Goal: Transaction & Acquisition: Purchase product/service

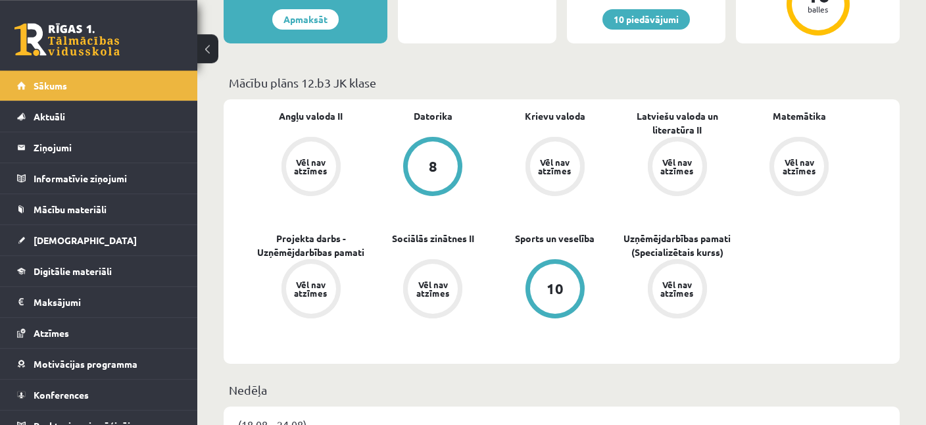
scroll to position [347, 0]
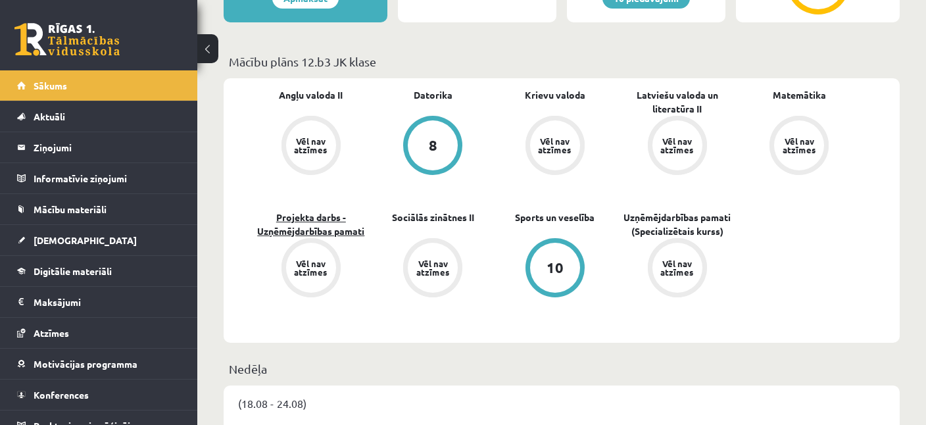
click at [347, 229] on link "Projekta darbs - Uzņēmējdarbības pamati" at bounding box center [311, 225] width 122 height 28
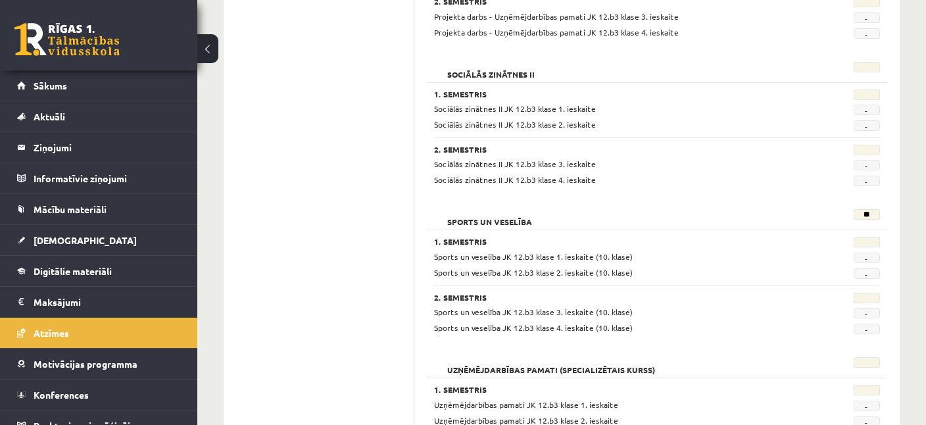
scroll to position [1151, 0]
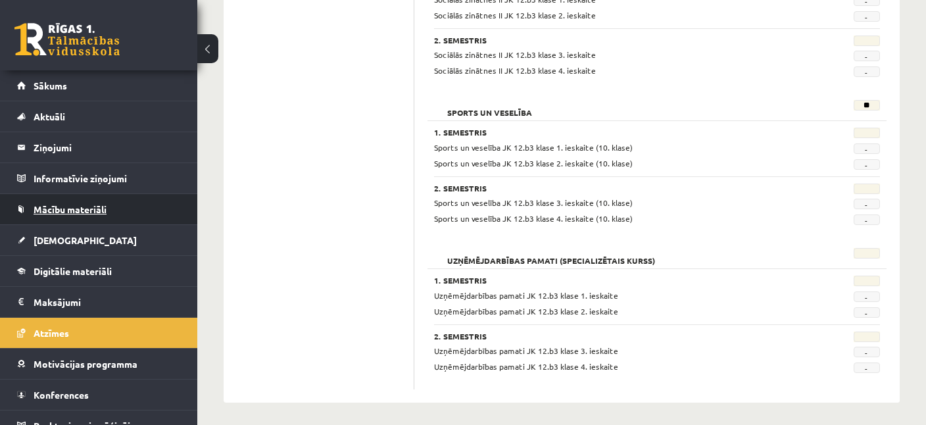
click at [73, 220] on link "Mācību materiāli" at bounding box center [99, 209] width 164 height 30
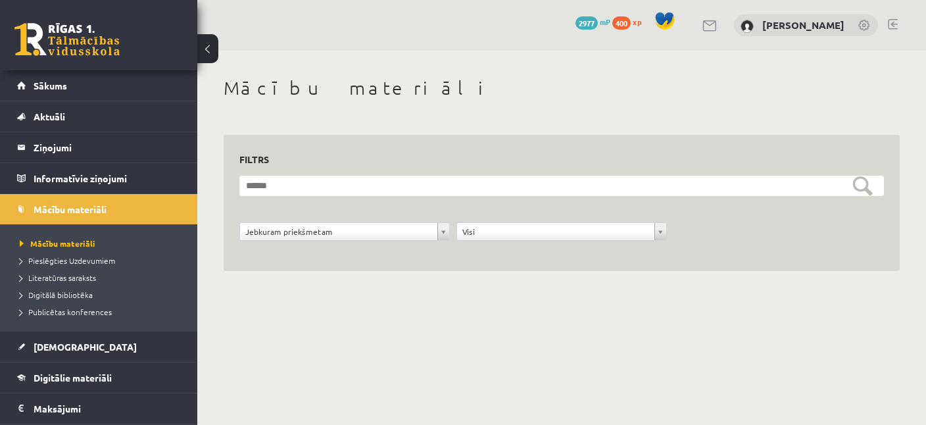
click at [356, 236] on body "eSkola - R1TV.lv 0 Dāvanas 2977 mP 400 xp Milana Požarņikova Sākums Aktuāli Kā …" at bounding box center [463, 212] width 926 height 425
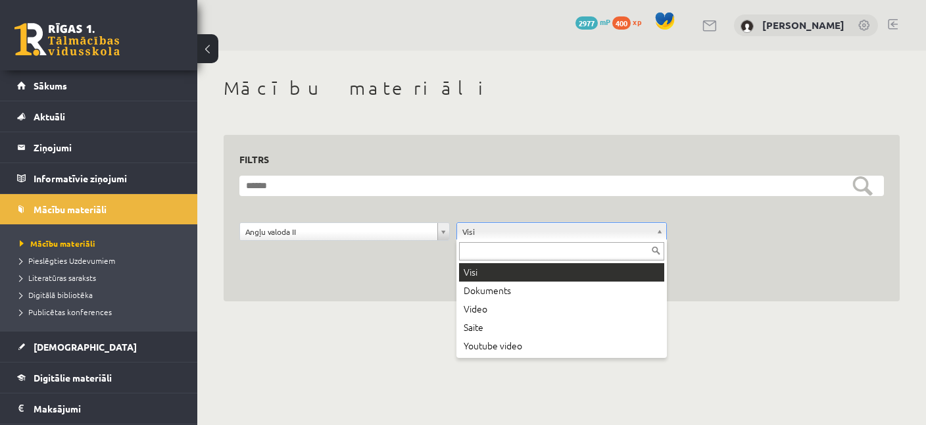
click at [501, 235] on body "eSkola - R1TV.lv 0 Dāvanas 2977 mP 400 xp Milana Požarņikova Sākums Aktuāli Kā …" at bounding box center [463, 212] width 926 height 425
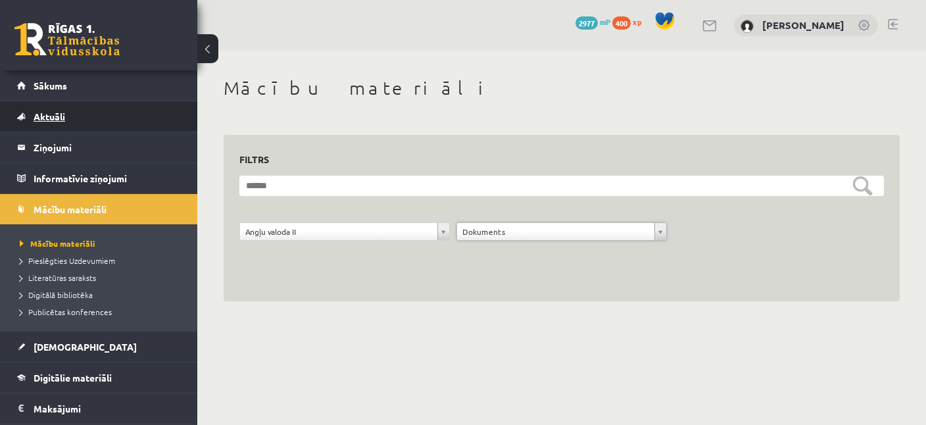
click at [70, 113] on link "Aktuāli" at bounding box center [99, 116] width 164 height 30
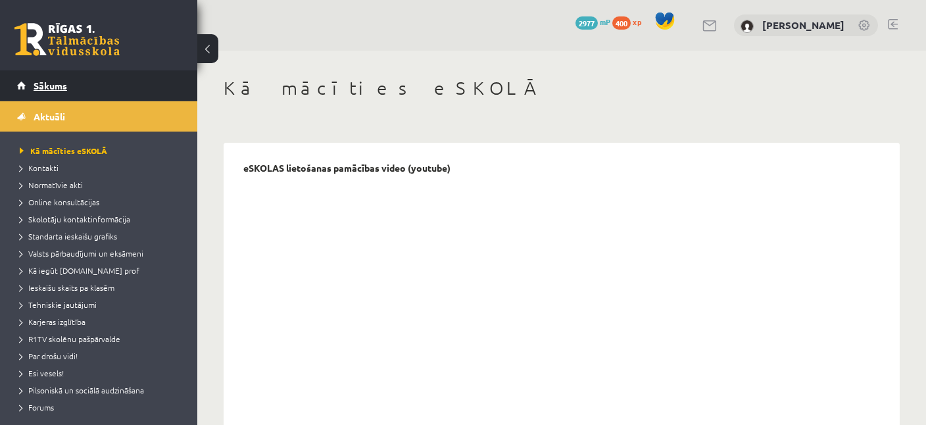
click at [48, 89] on span "Sākums" at bounding box center [51, 86] width 34 height 12
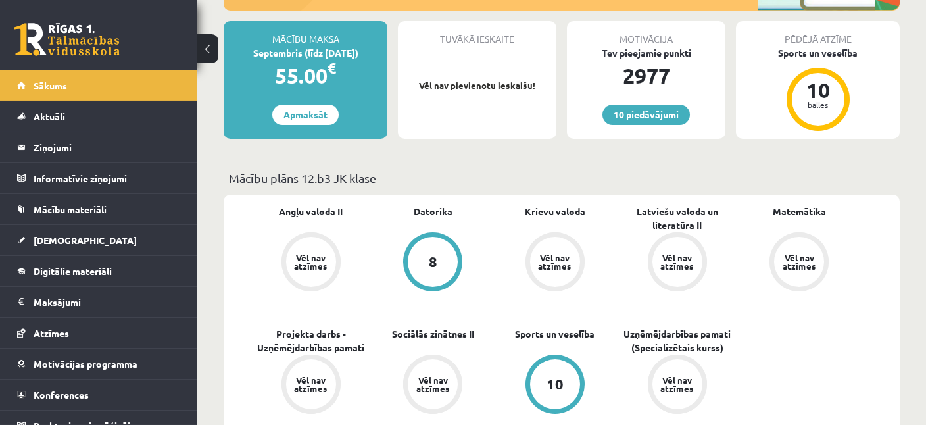
scroll to position [208, 0]
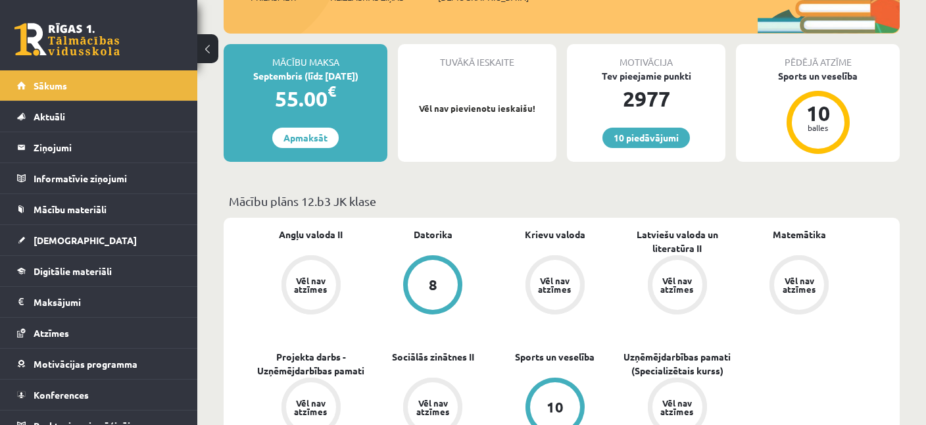
click at [321, 161] on div "Mācību maksa Septembris (līdz 15.09.25) 55.00 € Apmaksāt" at bounding box center [306, 103] width 164 height 118
click at [319, 145] on link "Apmaksāt" at bounding box center [305, 138] width 66 height 20
